Goal: Navigation & Orientation: Find specific page/section

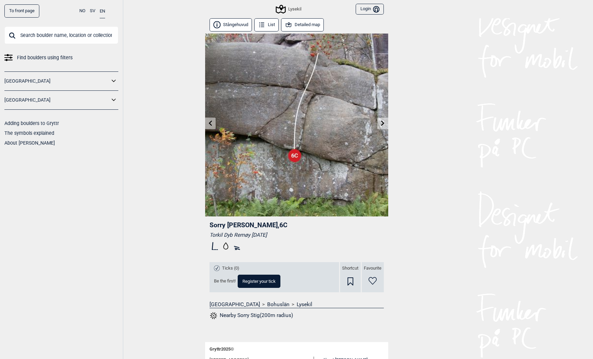
click at [114, 103] on icon at bounding box center [113, 100] width 9 height 10
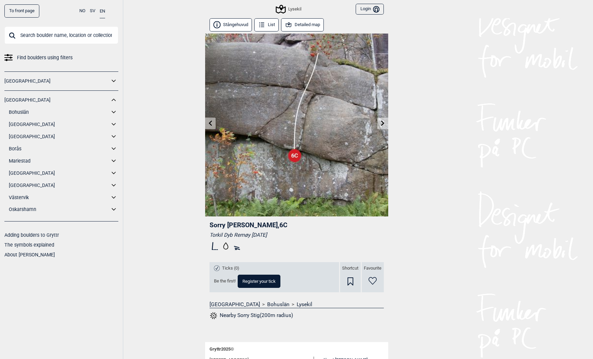
click at [137, 65] on div "To front page NO SV EN Find boulders using filters [GEOGRAPHIC_DATA] [GEOGRAPHI…" at bounding box center [296, 179] width 593 height 359
click at [47, 37] on input "text" at bounding box center [61, 35] width 114 height 18
click at [112, 136] on icon at bounding box center [113, 137] width 9 height 10
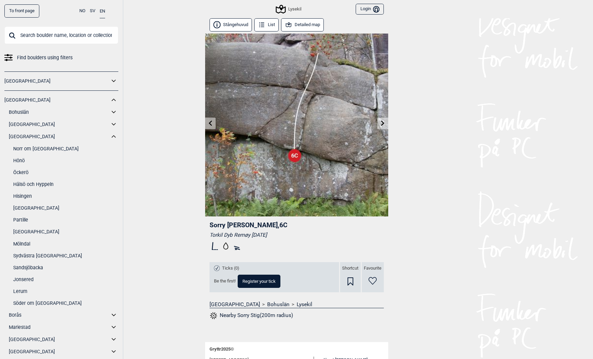
click at [30, 232] on link "[GEOGRAPHIC_DATA]" at bounding box center [65, 232] width 105 height 10
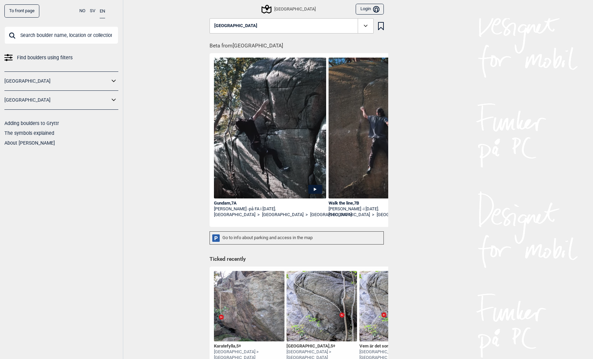
click at [279, 7] on div "[GEOGRAPHIC_DATA]" at bounding box center [288, 9] width 53 height 8
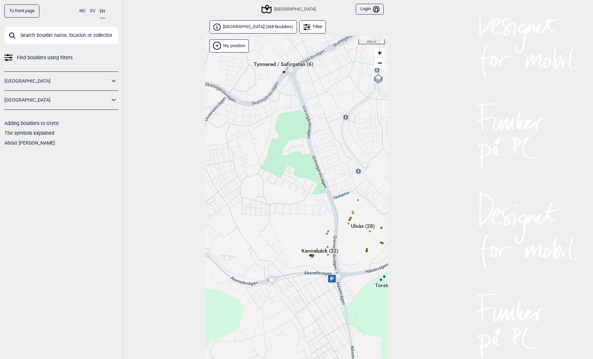
click at [314, 252] on span "Kannebäck (22)" at bounding box center [319, 253] width 37 height 13
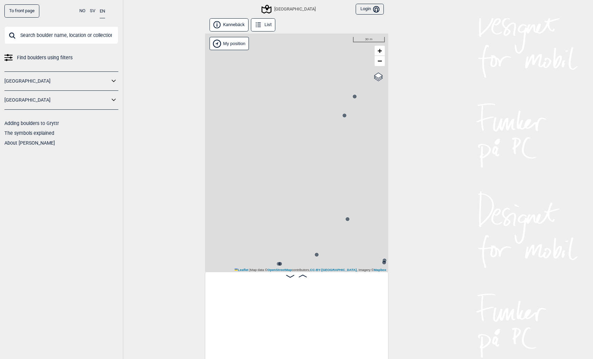
scroll to position [0, 53]
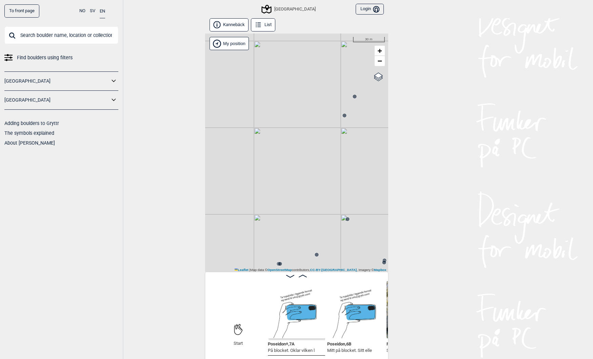
click at [238, 27] on button "Kannebäck" at bounding box center [228, 24] width 39 height 13
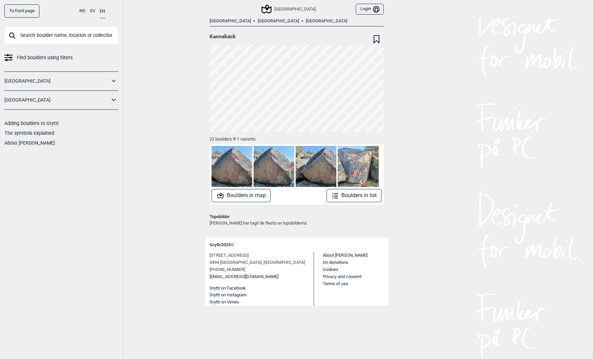
click at [21, 11] on link "To front page" at bounding box center [21, 10] width 35 height 13
